Goal: Task Accomplishment & Management: Manage account settings

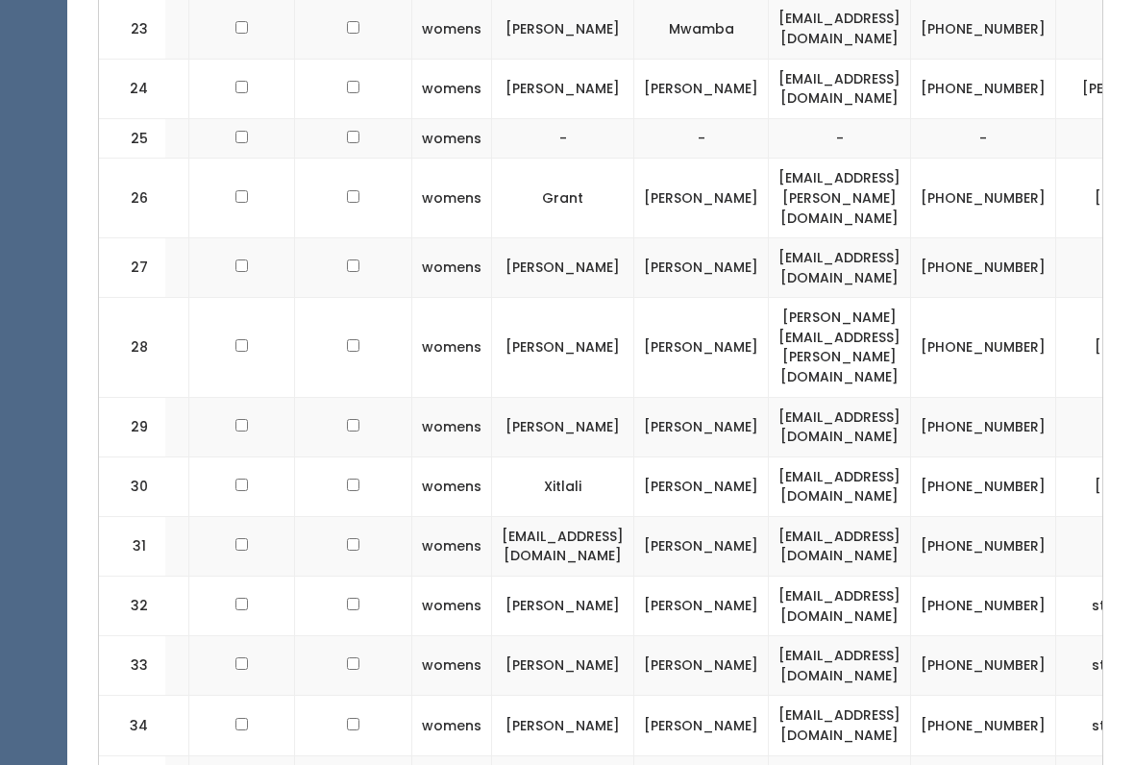
scroll to position [2124, 0]
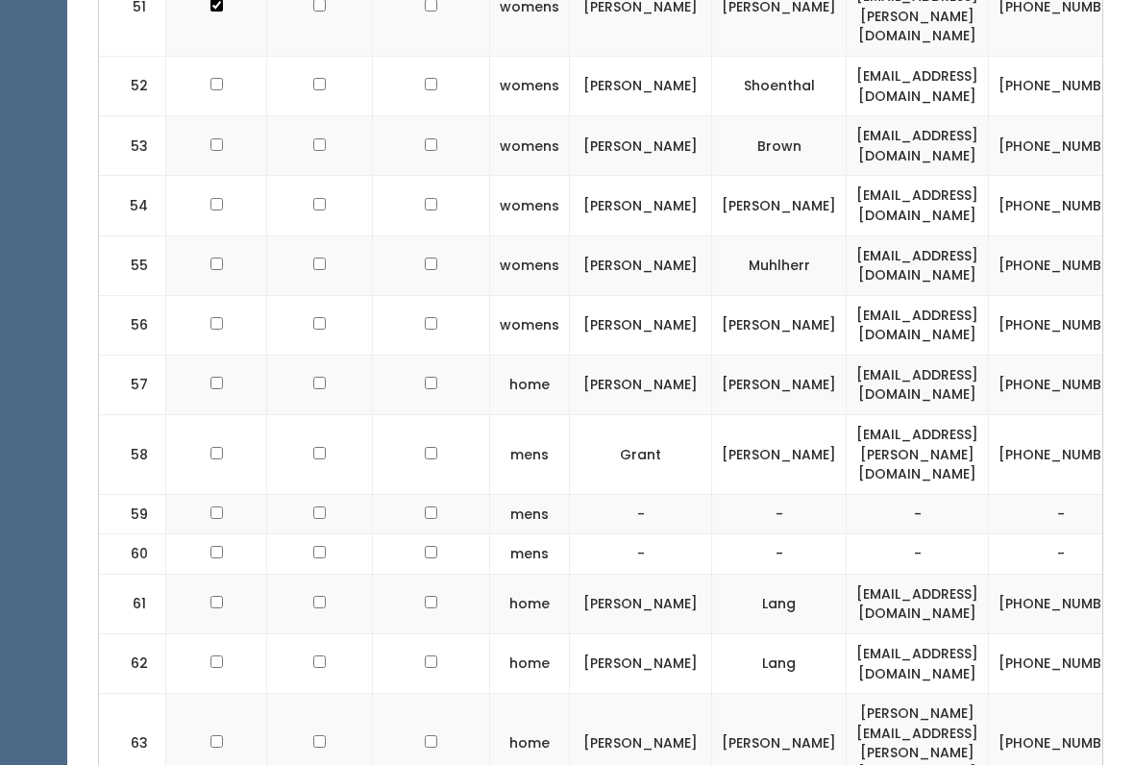
scroll to position [3959, 0]
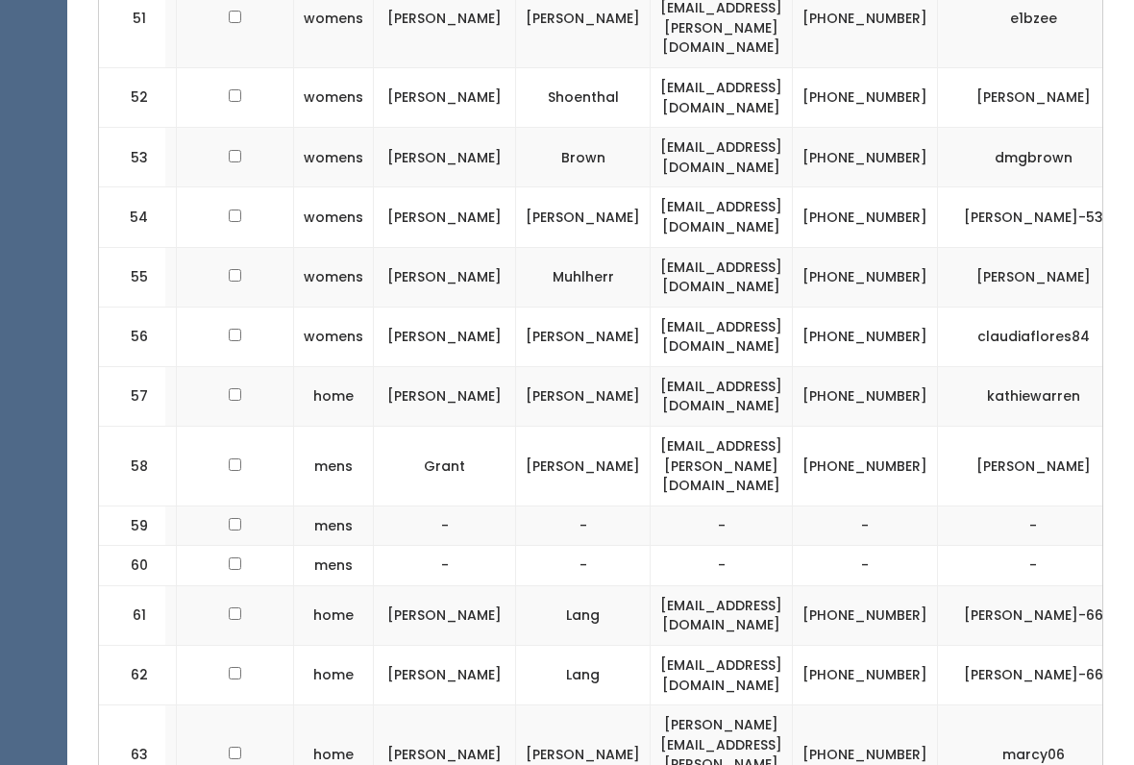
scroll to position [0, 199]
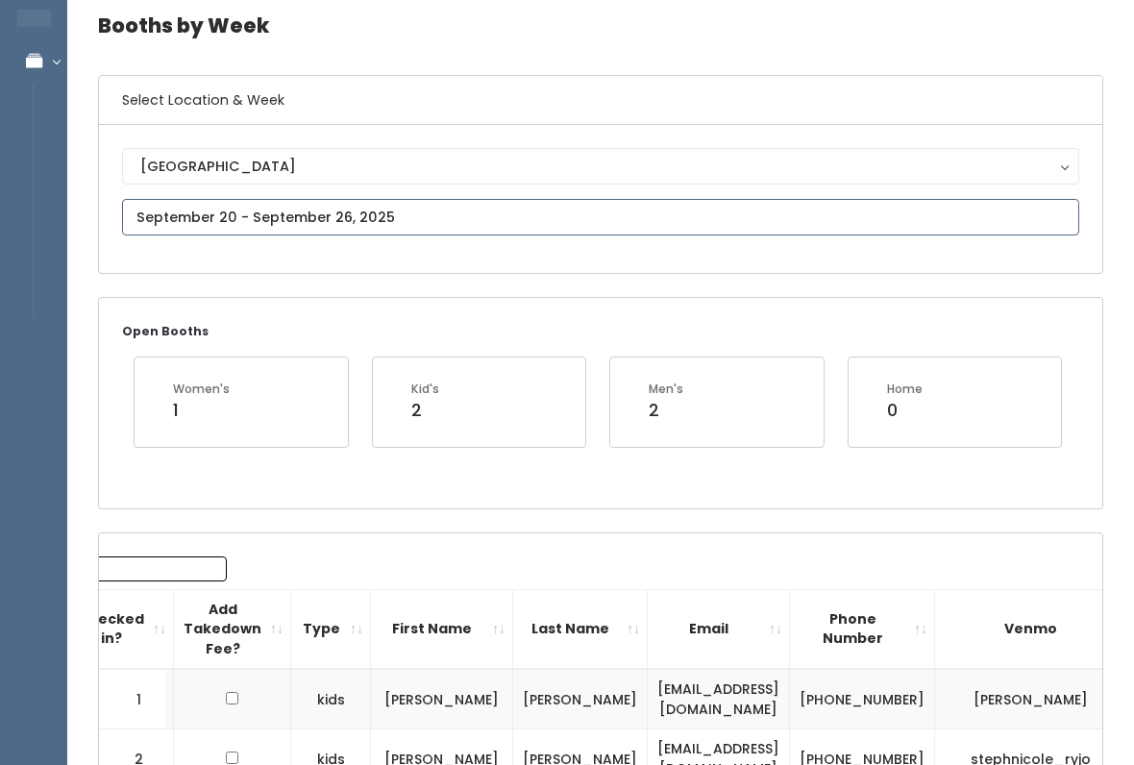
click at [584, 222] on input "text" at bounding box center [600, 218] width 957 height 37
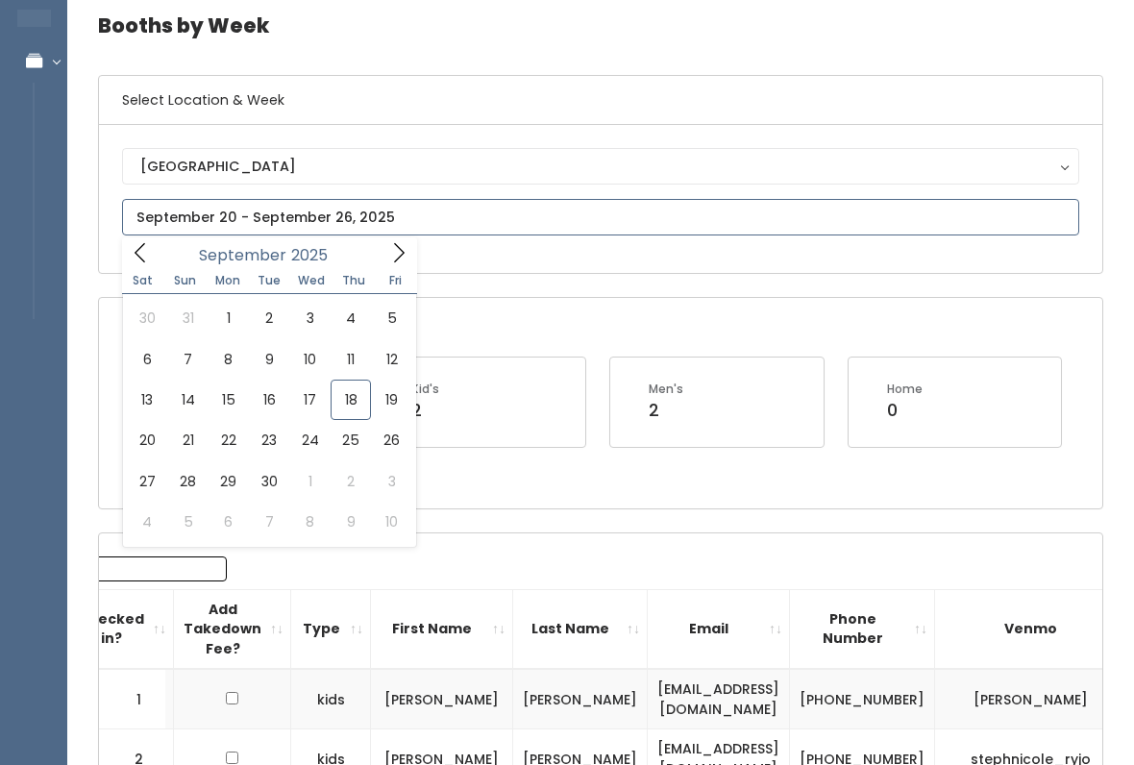
scroll to position [82, 0]
type input "September 20 to September 26"
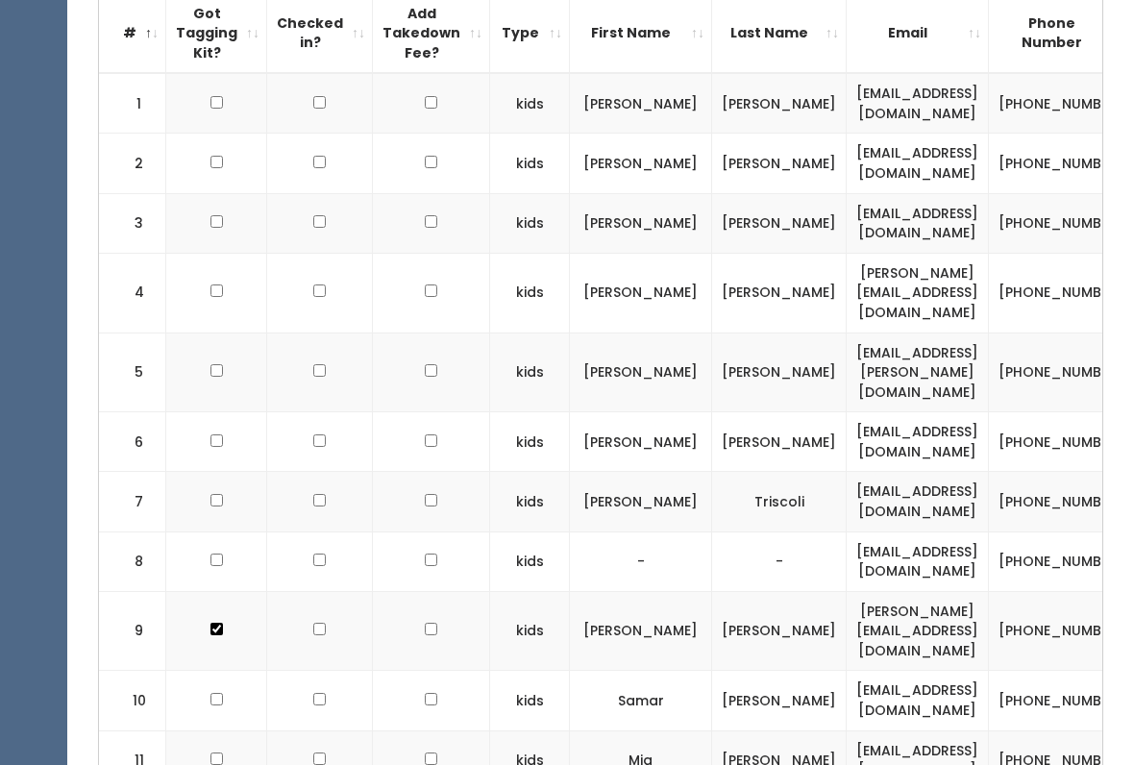
scroll to position [688, 0]
